Goal: Transaction & Acquisition: Download file/media

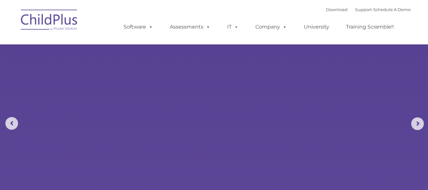
select select "MEDIUM"
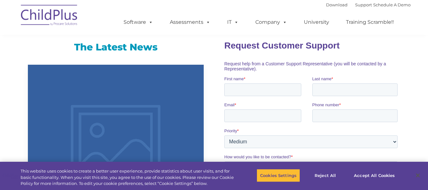
scroll to position [471, 0]
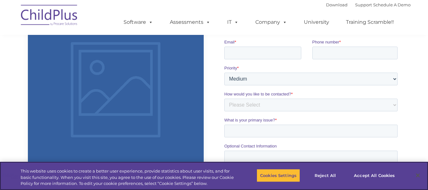
drag, startPoint x: 0, startPoint y: 0, endPoint x: 432, endPoint y: 72, distance: 438.1
click at [427, 72] on html "Download Support | Schedule A Demo  MENU MENU Software ChildPlus: The original…" at bounding box center [214, 6] width 428 height 955
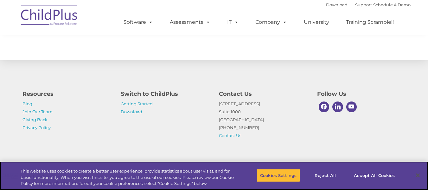
scroll to position [766, 0]
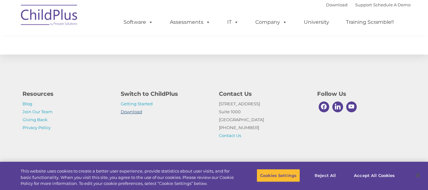
click at [129, 110] on link "Download" at bounding box center [132, 111] width 22 height 5
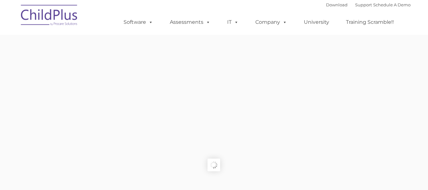
type input ""
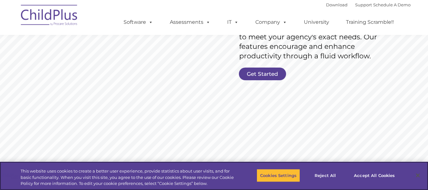
scroll to position [161, 0]
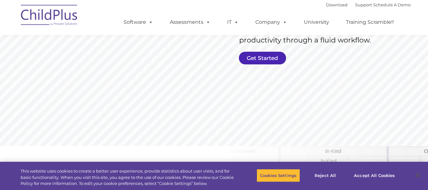
click at [272, 54] on link "Get Started" at bounding box center [262, 58] width 47 height 13
click at [262, 62] on link "Get Started" at bounding box center [262, 58] width 47 height 13
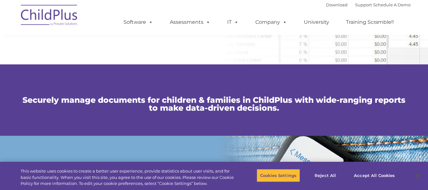
scroll to position [171, 0]
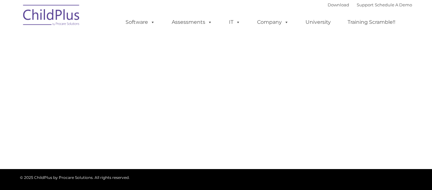
type input ""
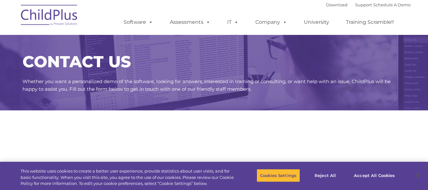
select select "MEDIUM"
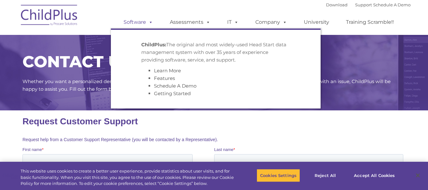
click at [144, 23] on link "Software" at bounding box center [138, 22] width 42 height 13
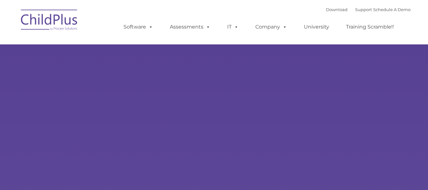
type input ""
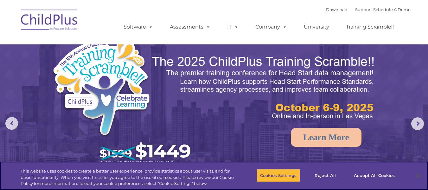
select select "MEDIUM"
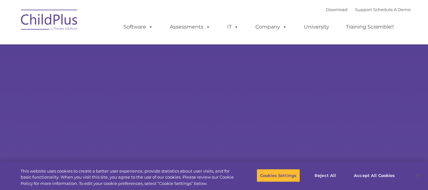
type input ""
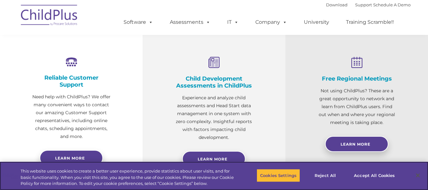
select select "MEDIUM"
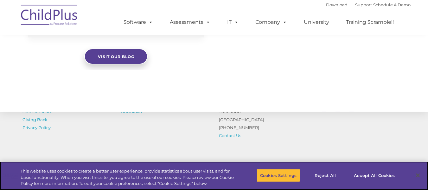
scroll to position [766, 0]
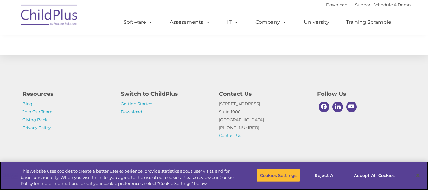
drag, startPoint x: 430, startPoint y: 12, endPoint x: 432, endPoint y: 205, distance: 192.8
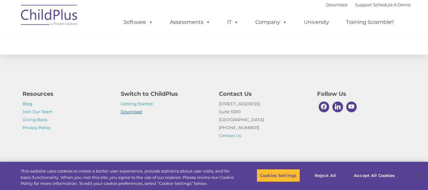
click at [134, 112] on link "Download" at bounding box center [132, 111] width 22 height 5
